Goal: Transaction & Acquisition: Obtain resource

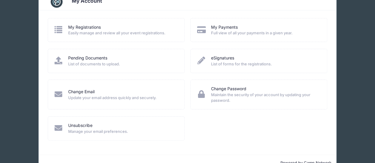
scroll to position [30, 0]
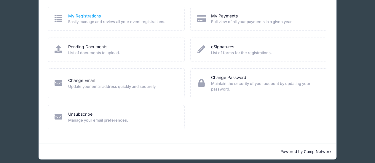
click at [87, 15] on link "My Registrations" at bounding box center [84, 16] width 33 height 6
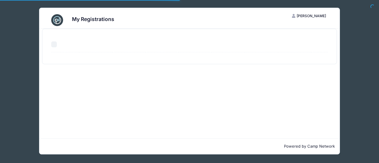
select select "50"
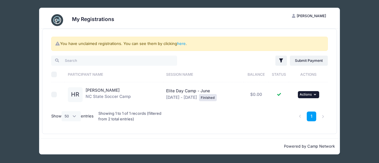
click at [307, 93] on span "Actions" at bounding box center [306, 94] width 12 height 4
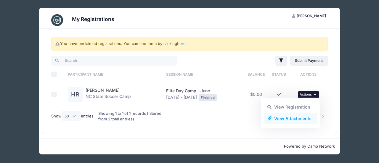
click at [285, 119] on link "View Attachments" at bounding box center [291, 118] width 54 height 11
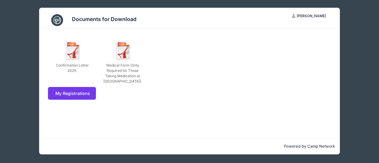
click at [261, 102] on div "Confirmation Letter 2025. Medical Form (Only Required for Those Taking Medicati…" at bounding box center [189, 84] width 300 height 110
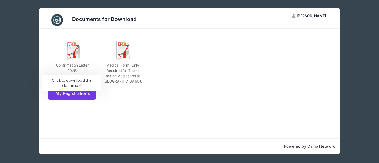
drag, startPoint x: 70, startPoint y: 55, endPoint x: 75, endPoint y: 53, distance: 5.6
click at [75, 53] on img at bounding box center [73, 50] width 19 height 19
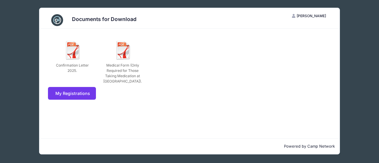
drag, startPoint x: 368, startPoint y: 20, endPoint x: 359, endPoint y: 20, distance: 9.5
click at [368, 20] on div "Documents for Download CR Caitlin Robins My Account Logout Confirmation Letter …" at bounding box center [189, 81] width 361 height 162
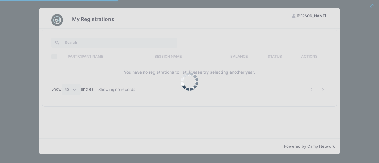
select select "50"
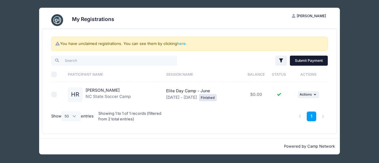
click at [314, 62] on link "Submit Payment" at bounding box center [309, 61] width 38 height 10
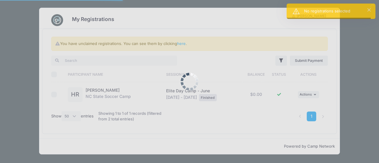
select select "50"
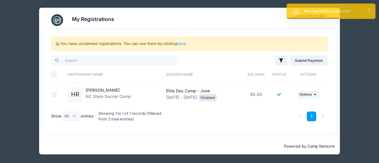
click at [258, 94] on td "$0.00" at bounding box center [256, 94] width 25 height 25
click at [315, 93] on button "... Actions" at bounding box center [308, 94] width 21 height 7
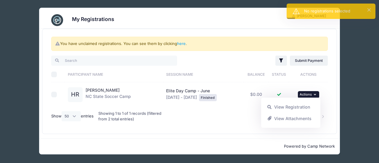
click at [200, 115] on div "1" at bounding box center [248, 116] width 165 height 19
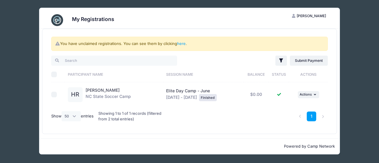
click at [177, 44] on link "here" at bounding box center [181, 43] width 9 height 5
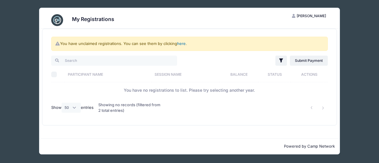
click at [179, 44] on link "here" at bounding box center [181, 43] width 9 height 5
click at [56, 74] on input "Select All" at bounding box center [54, 75] width 6 height 6
checkbox input "true"
click at [297, 60] on link "Submit Payment" at bounding box center [309, 61] width 38 height 10
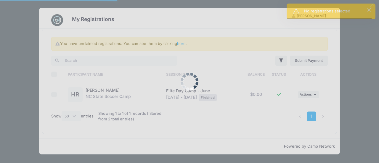
select select "50"
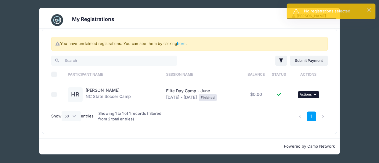
click at [311, 93] on span "Actions" at bounding box center [306, 94] width 12 height 4
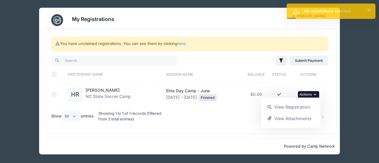
click at [58, 96] on div at bounding box center [56, 95] width 11 height 6
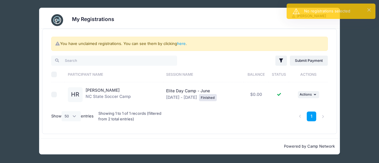
click at [54, 94] on input "checkbox" at bounding box center [54, 95] width 6 height 6
checkbox input "true"
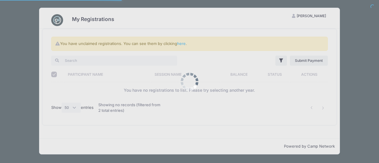
select select "50"
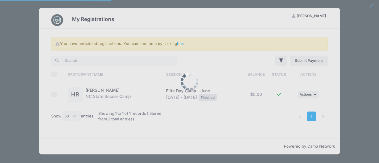
select select "50"
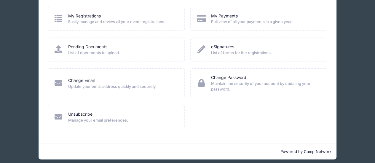
click at [232, 20] on span "Full view of all your payments in a given year." at bounding box center [264, 22] width 108 height 6
click at [205, 19] on icon at bounding box center [201, 19] width 10 height 8
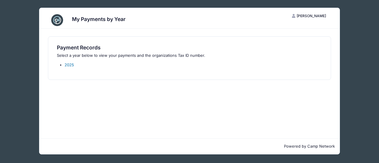
click at [70, 63] on link "2025" at bounding box center [69, 64] width 9 height 5
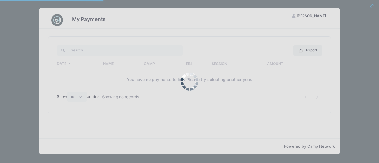
select select "10"
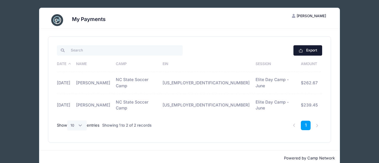
click at [317, 51] on button "Export" at bounding box center [307, 50] width 29 height 10
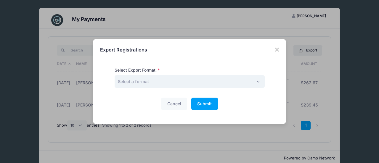
click at [157, 84] on span "Select a format" at bounding box center [190, 81] width 150 height 13
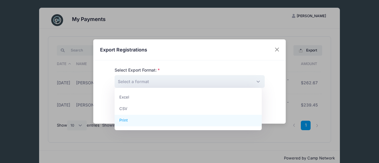
select select "print"
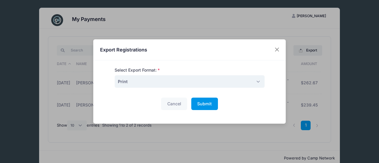
click at [204, 105] on span "Submit" at bounding box center [204, 103] width 15 height 5
